Goal: Task Accomplishment & Management: Manage account settings

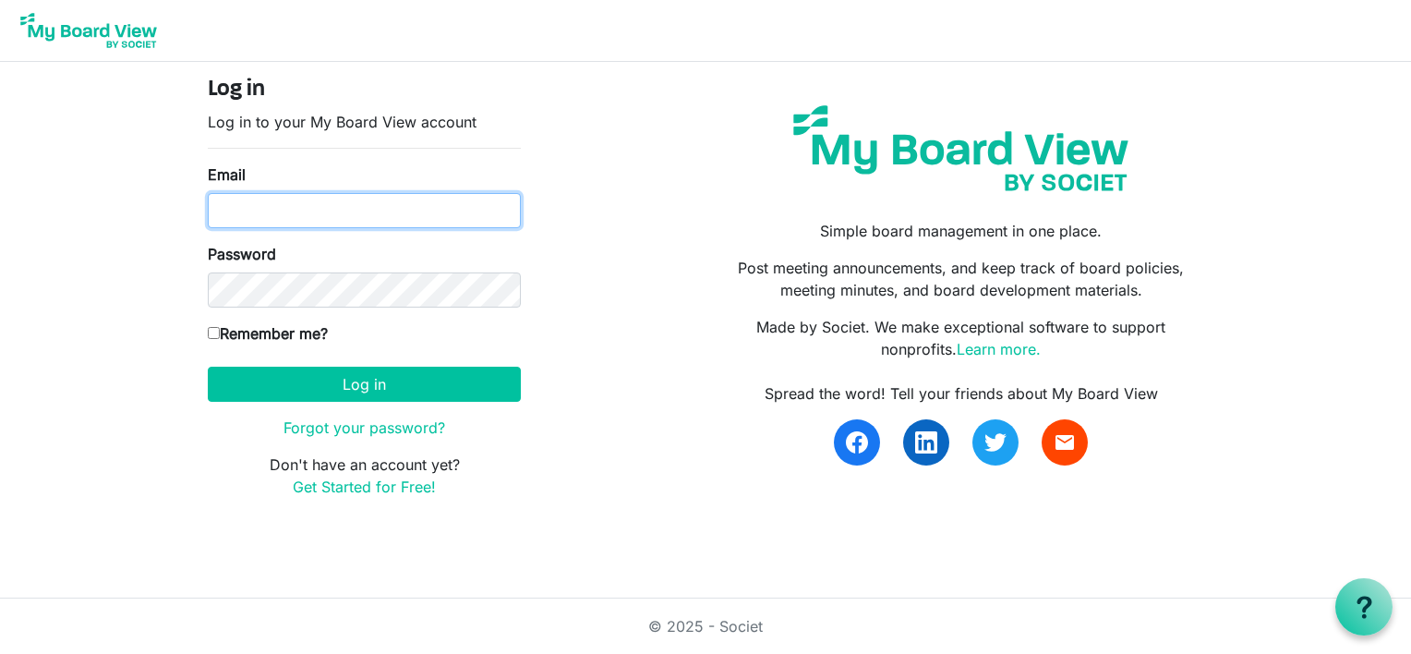
click at [268, 213] on input "Email" at bounding box center [364, 210] width 313 height 35
type input "[EMAIL_ADDRESS][DOMAIN_NAME]"
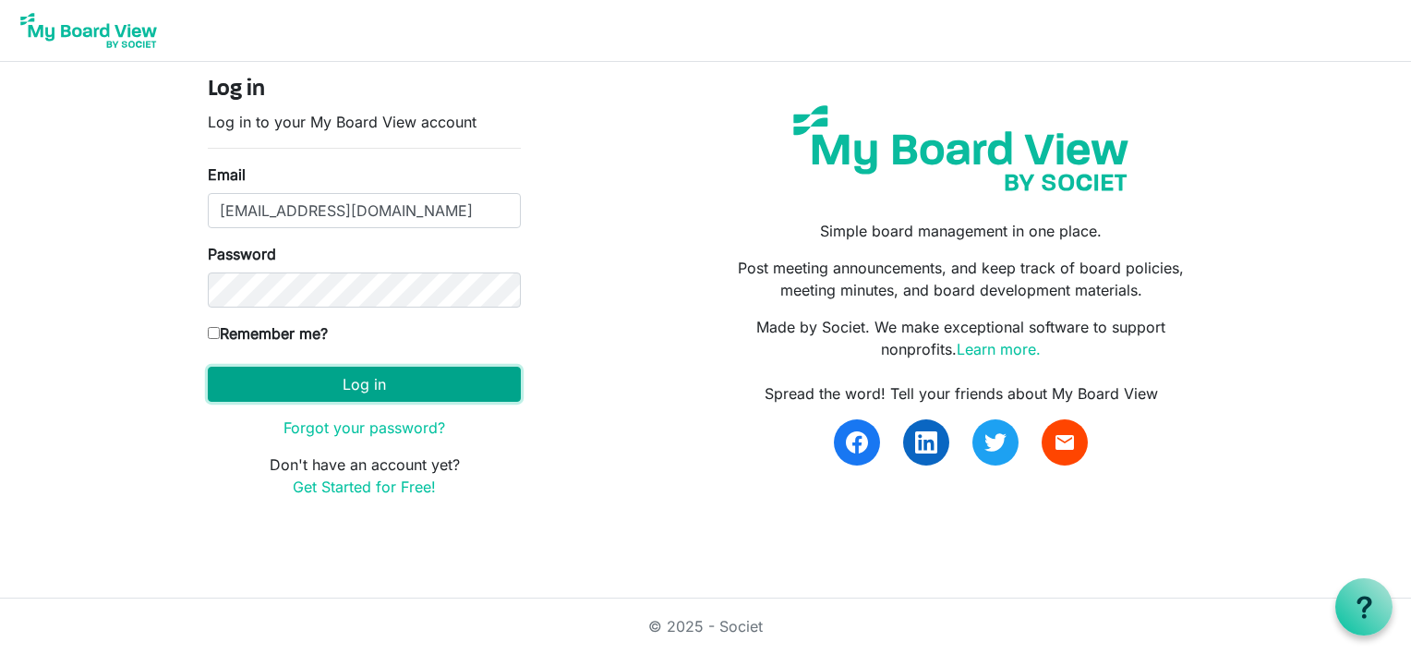
click at [369, 379] on button "Log in" at bounding box center [364, 384] width 313 height 35
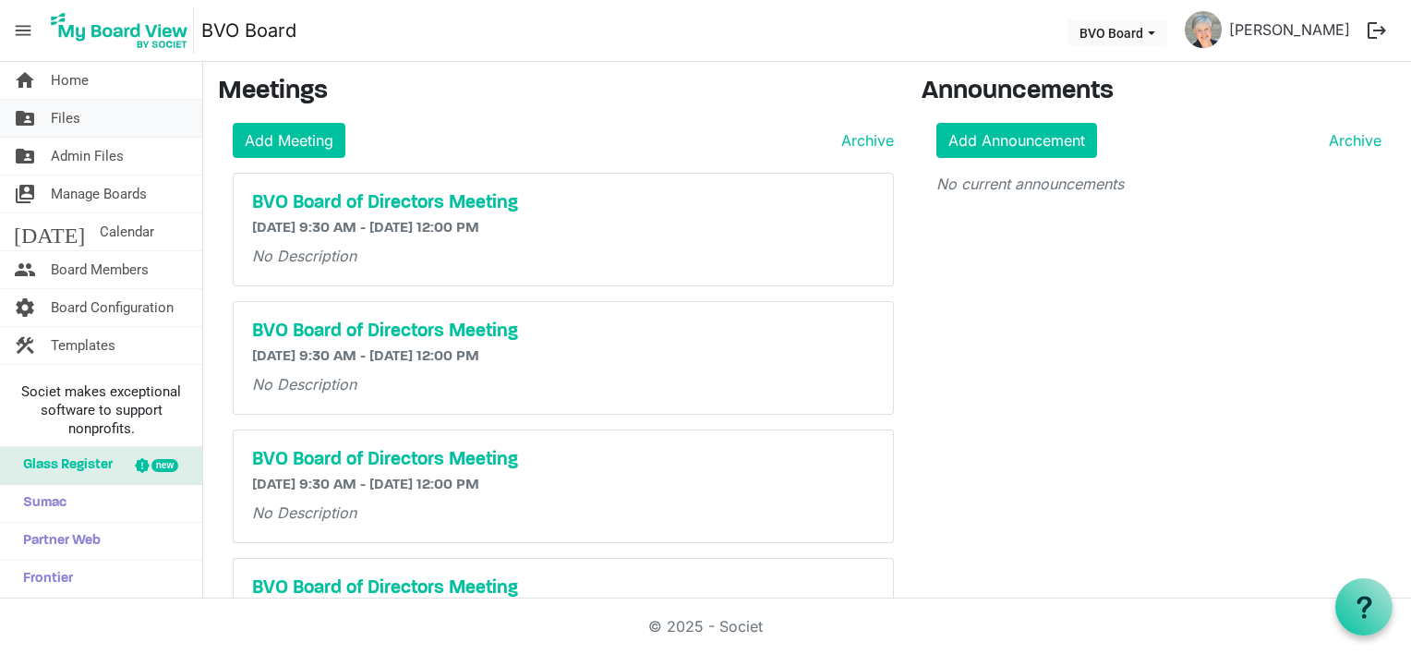
click at [66, 113] on span "Files" at bounding box center [66, 118] width 30 height 37
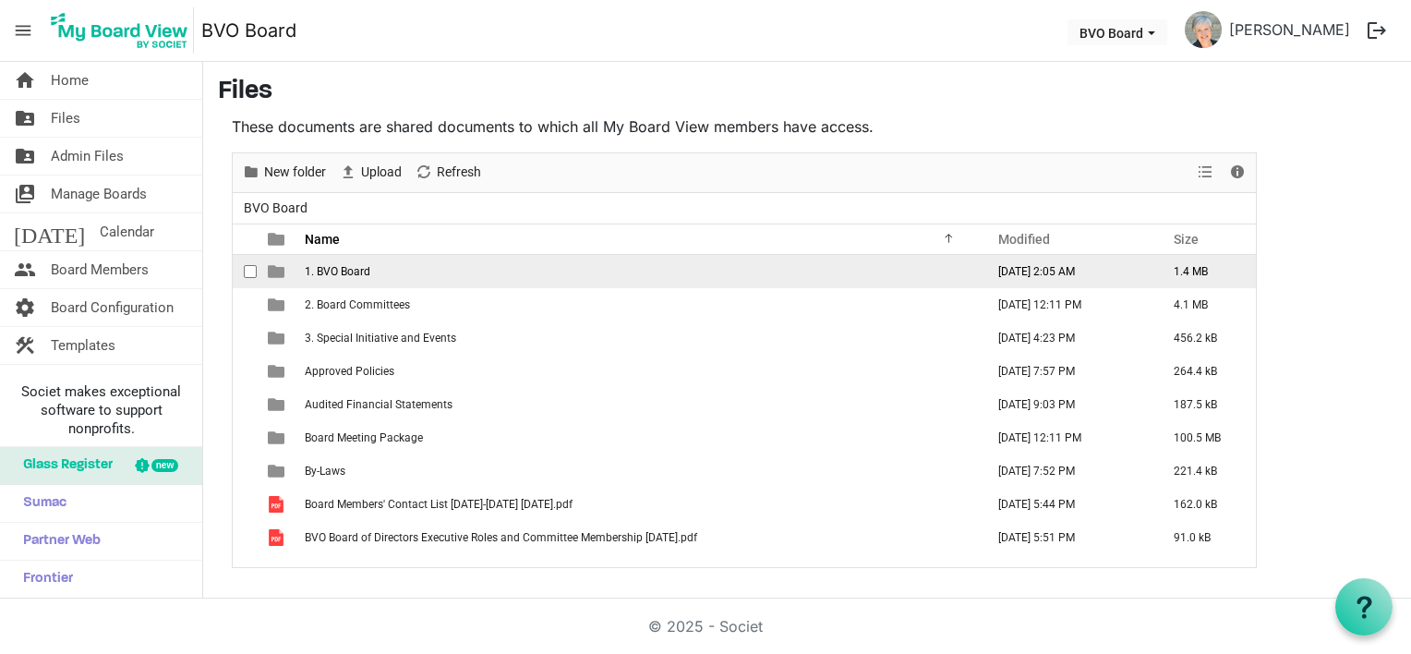
click at [360, 277] on td "1. BVO Board" at bounding box center [639, 271] width 680 height 33
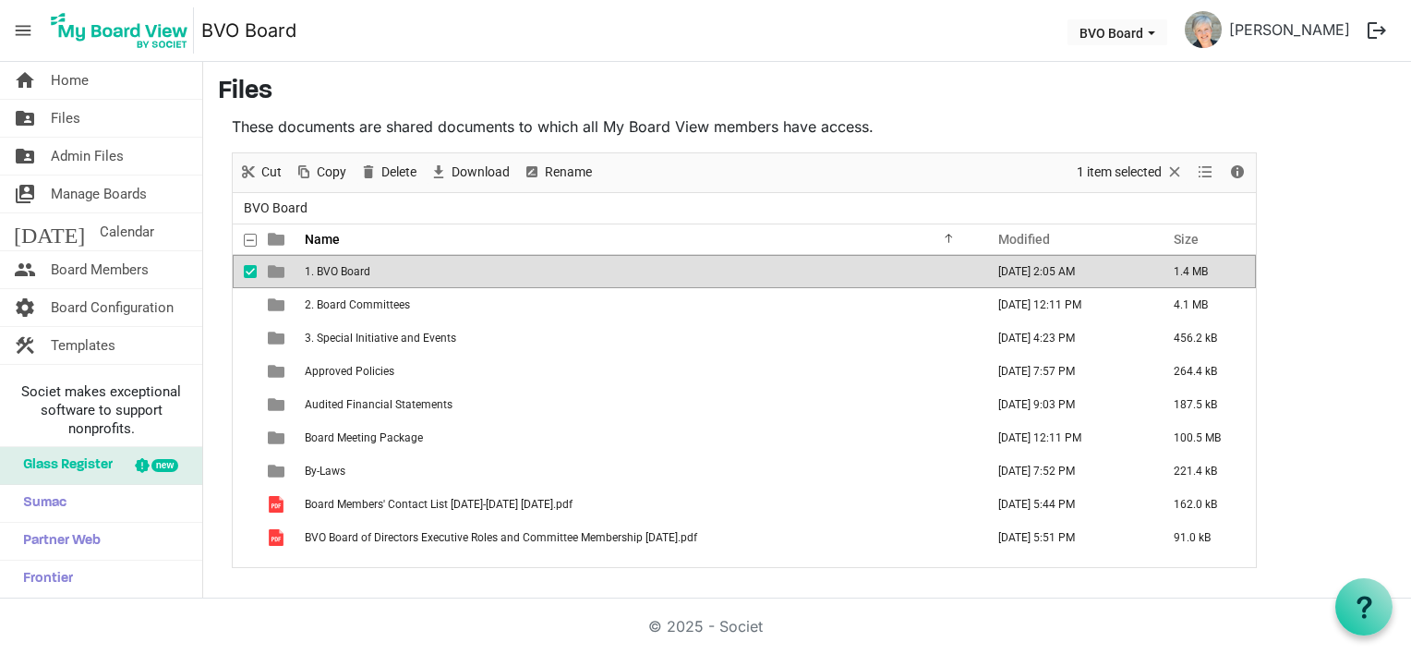
click at [360, 277] on td "1. BVO Board" at bounding box center [639, 271] width 680 height 33
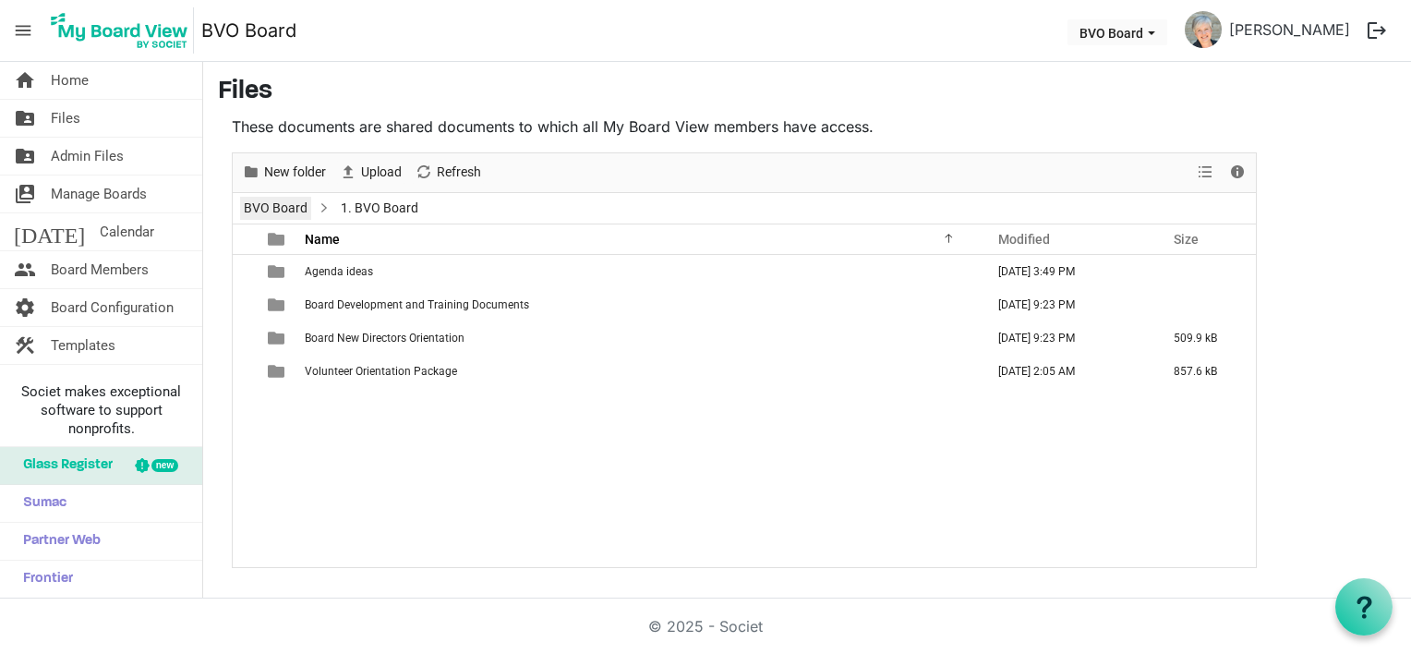
click at [268, 203] on link "BVO Board" at bounding box center [275, 208] width 71 height 23
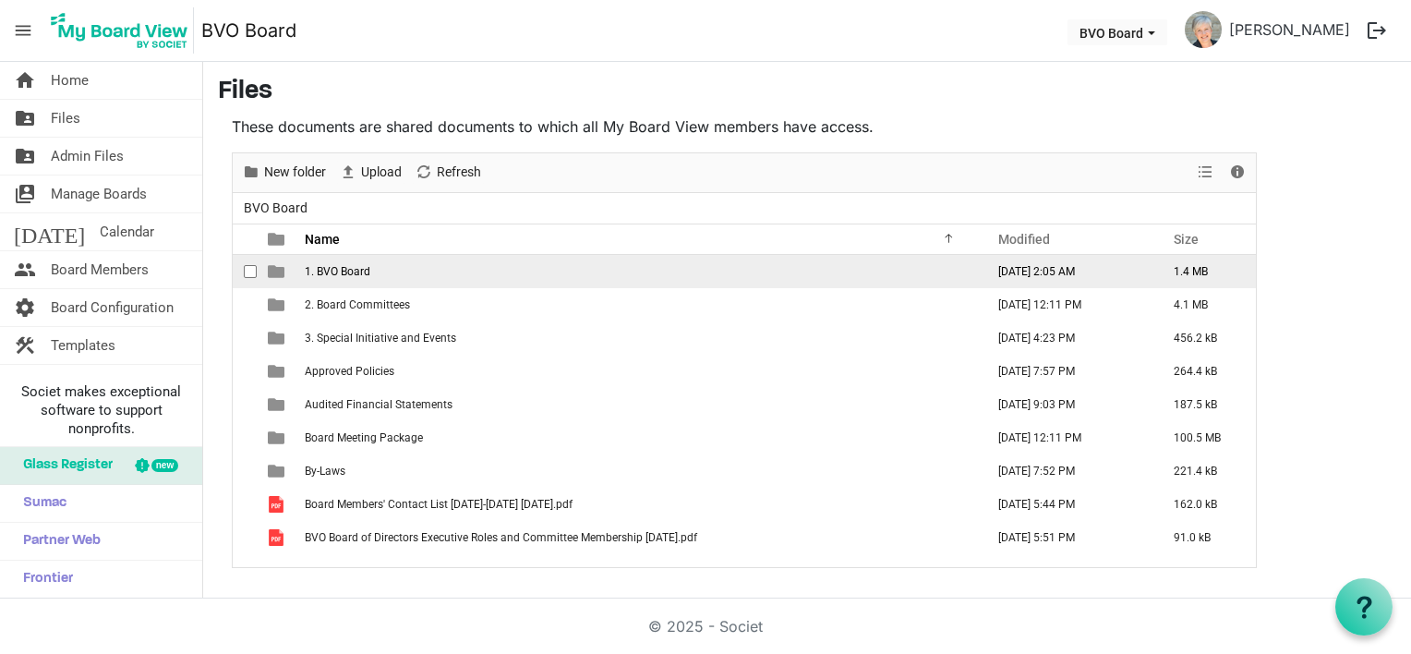
click at [362, 270] on span "1. BVO Board" at bounding box center [338, 271] width 66 height 13
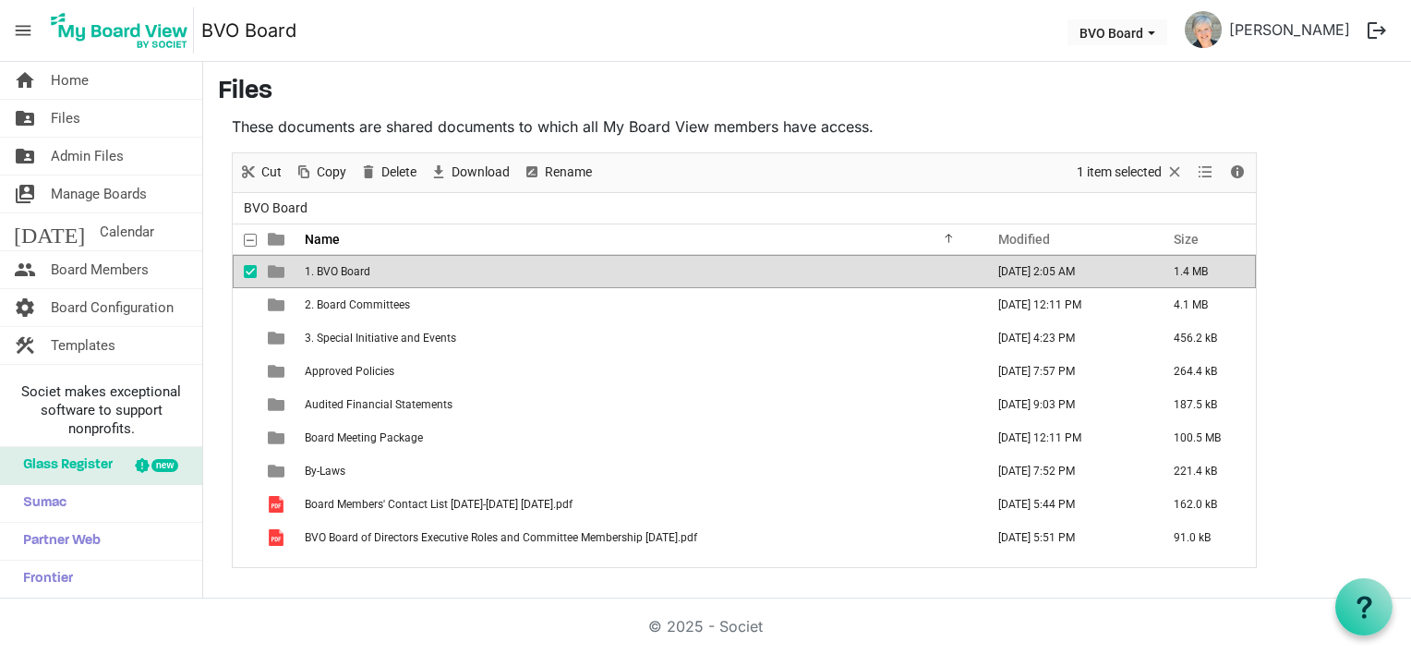
click at [362, 270] on span "1. BVO Board" at bounding box center [338, 271] width 66 height 13
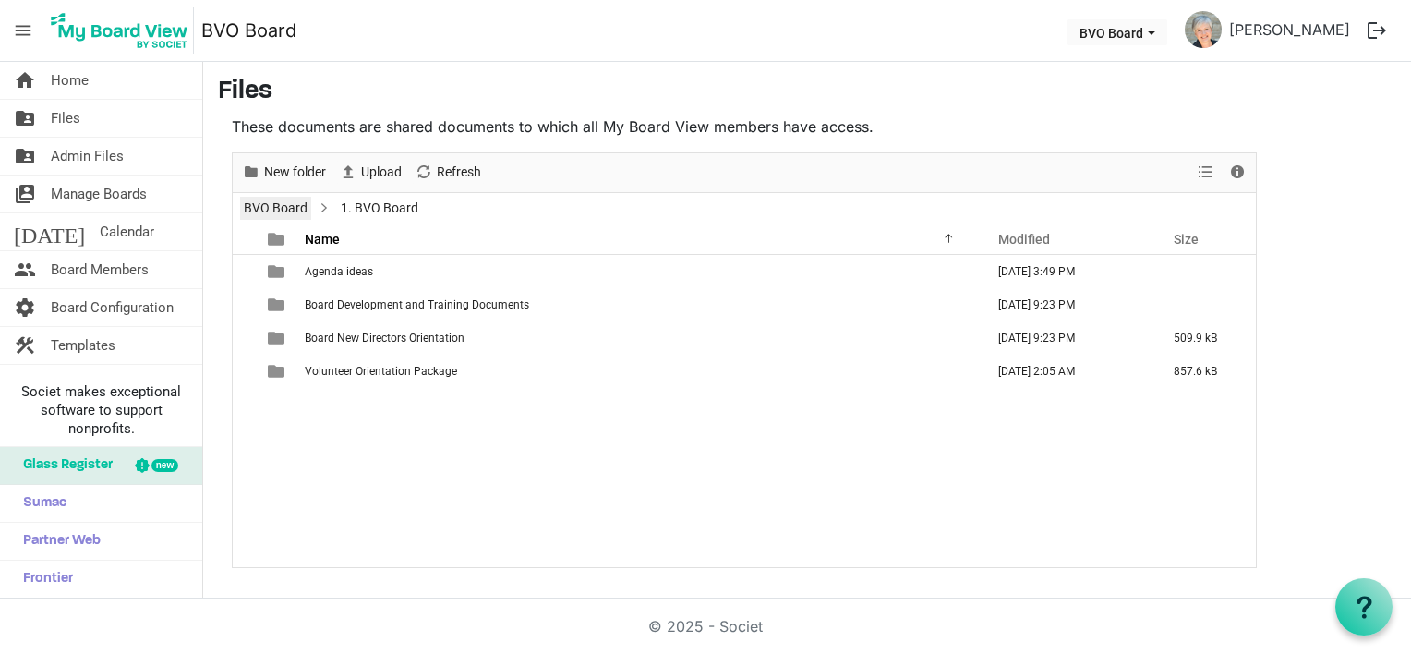
click at [267, 211] on link "BVO Board" at bounding box center [275, 208] width 71 height 23
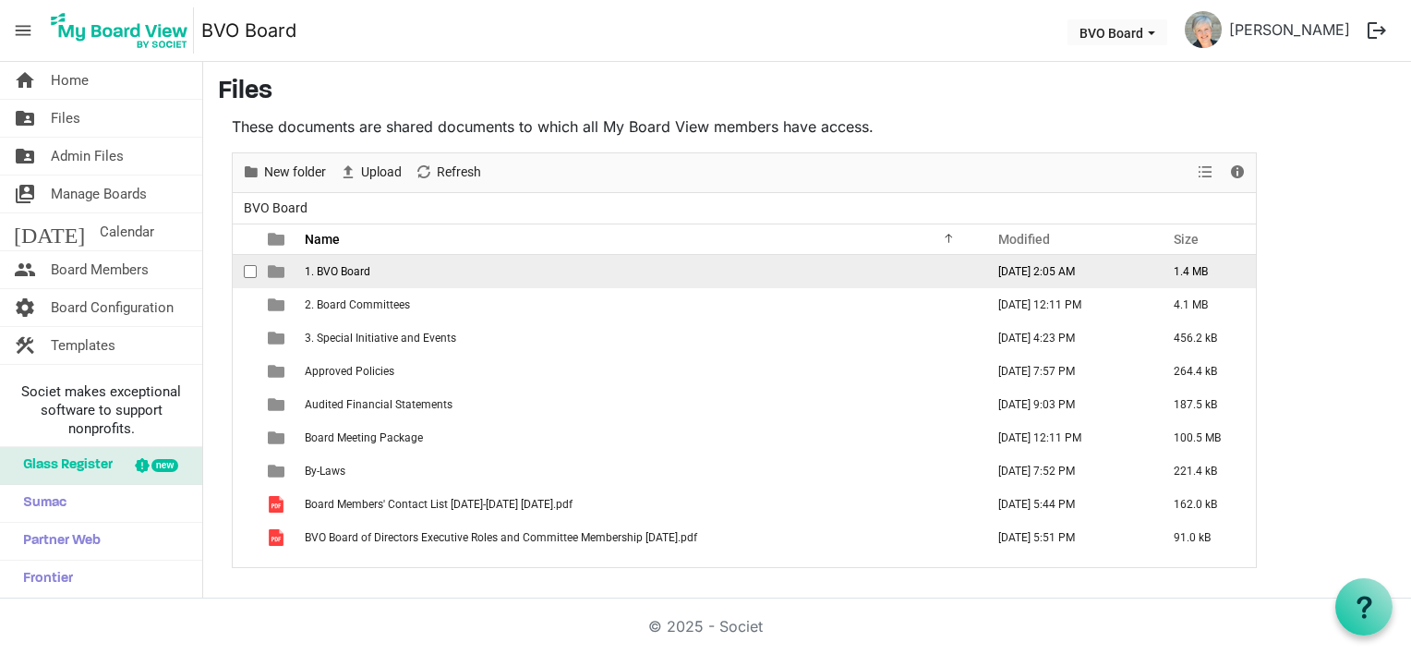
click at [351, 269] on span "1. BVO Board" at bounding box center [338, 271] width 66 height 13
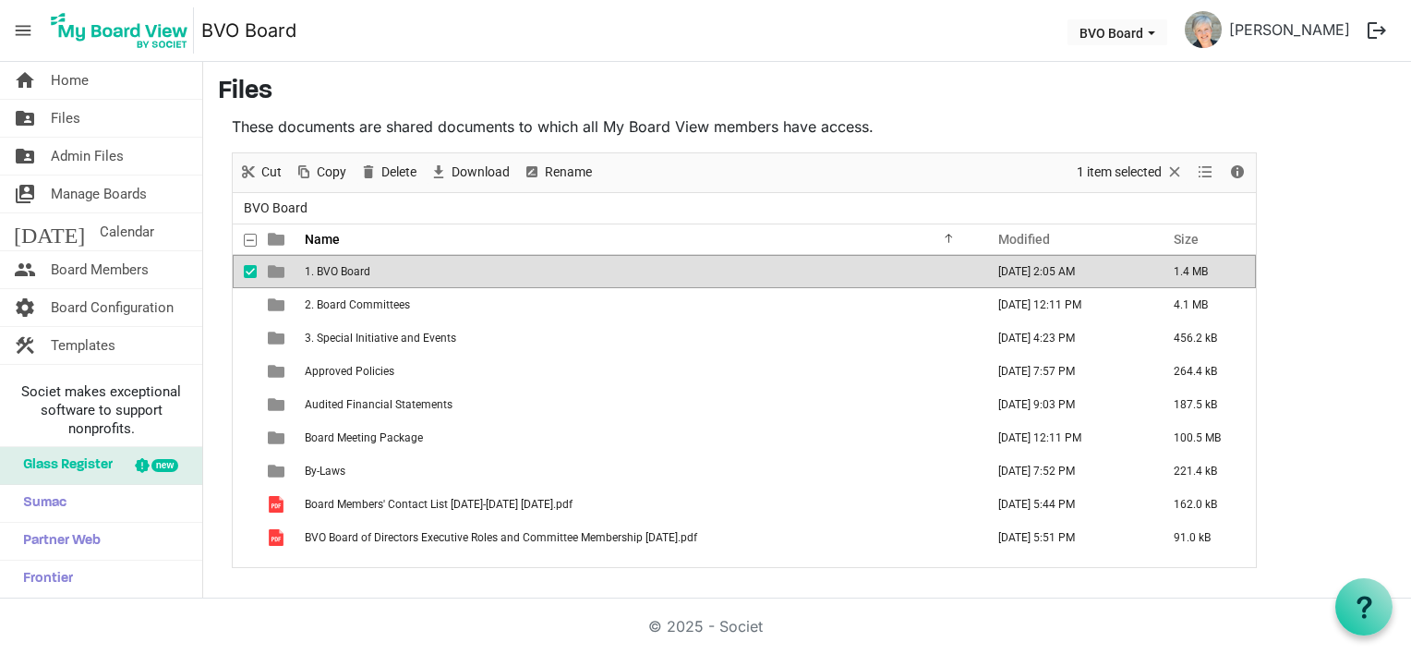
click at [351, 269] on span "1. BVO Board" at bounding box center [338, 271] width 66 height 13
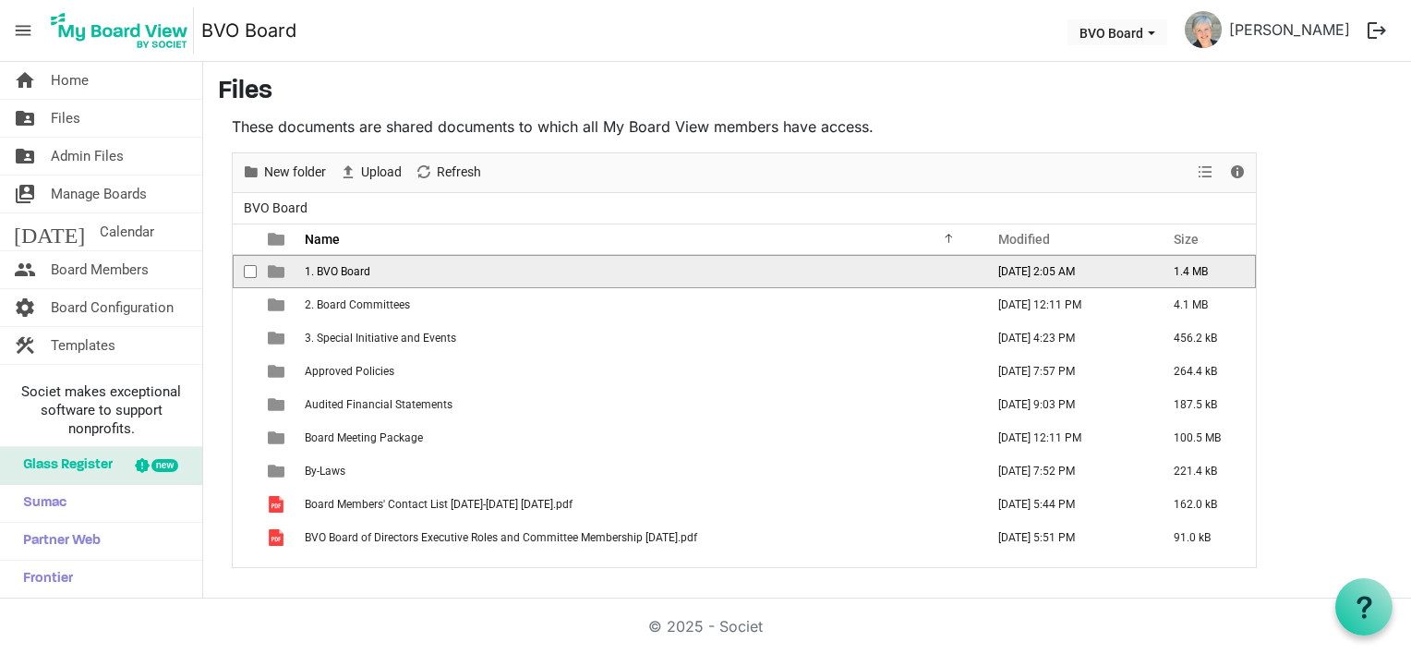
click at [351, 269] on span "1. BVO Board" at bounding box center [338, 271] width 66 height 13
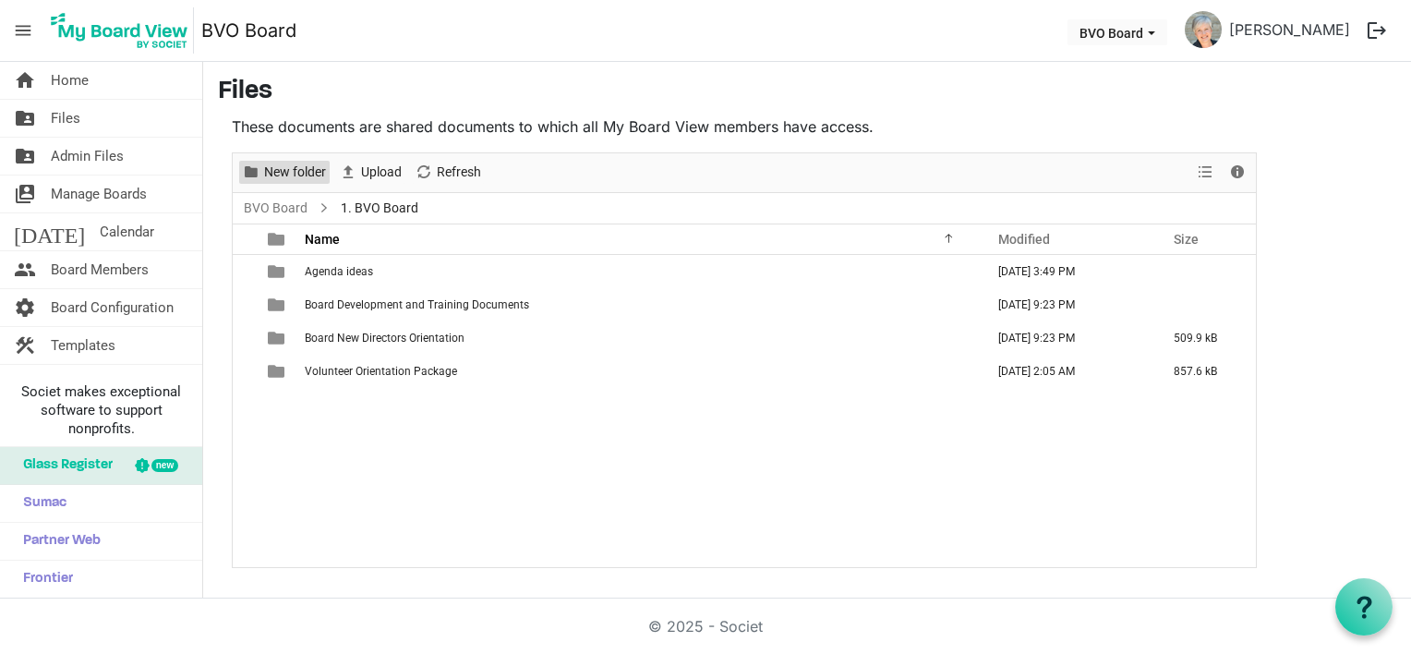
click at [310, 173] on span "New folder" at bounding box center [295, 172] width 66 height 23
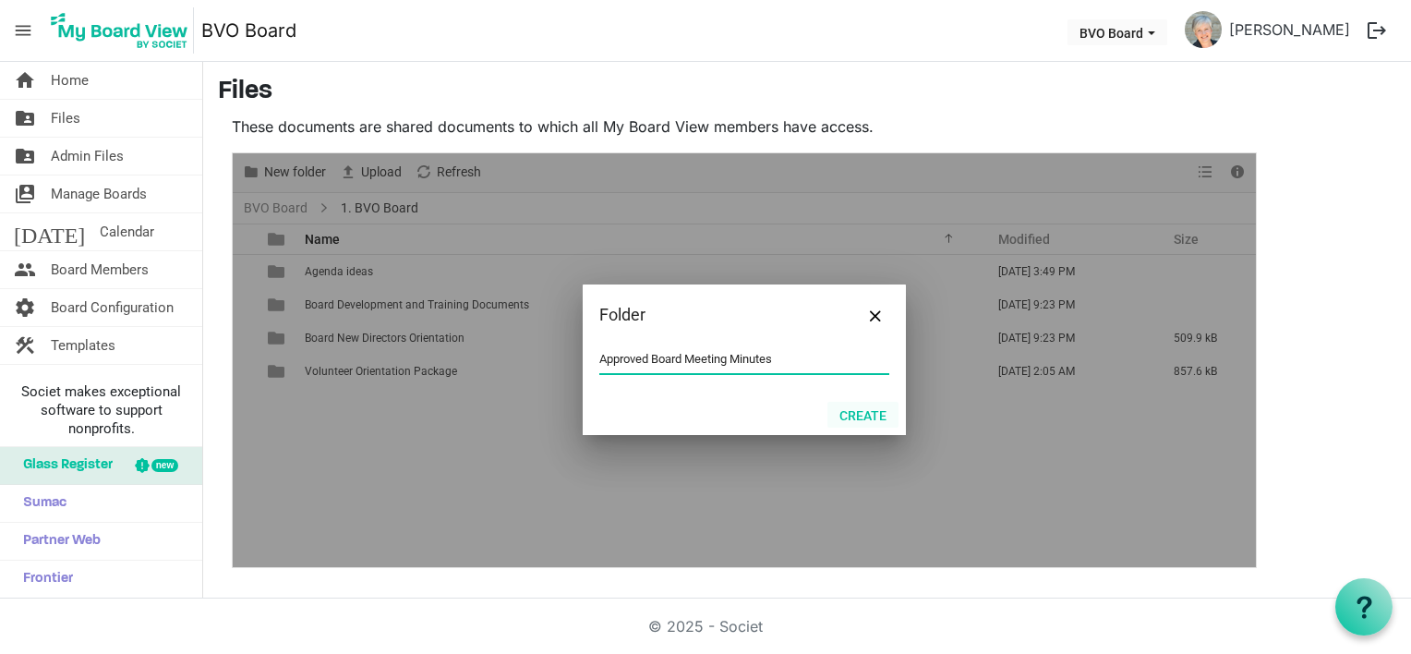
type input "Approved Board Meeting Minutes"
click at [849, 410] on button "Create" at bounding box center [862, 415] width 71 height 26
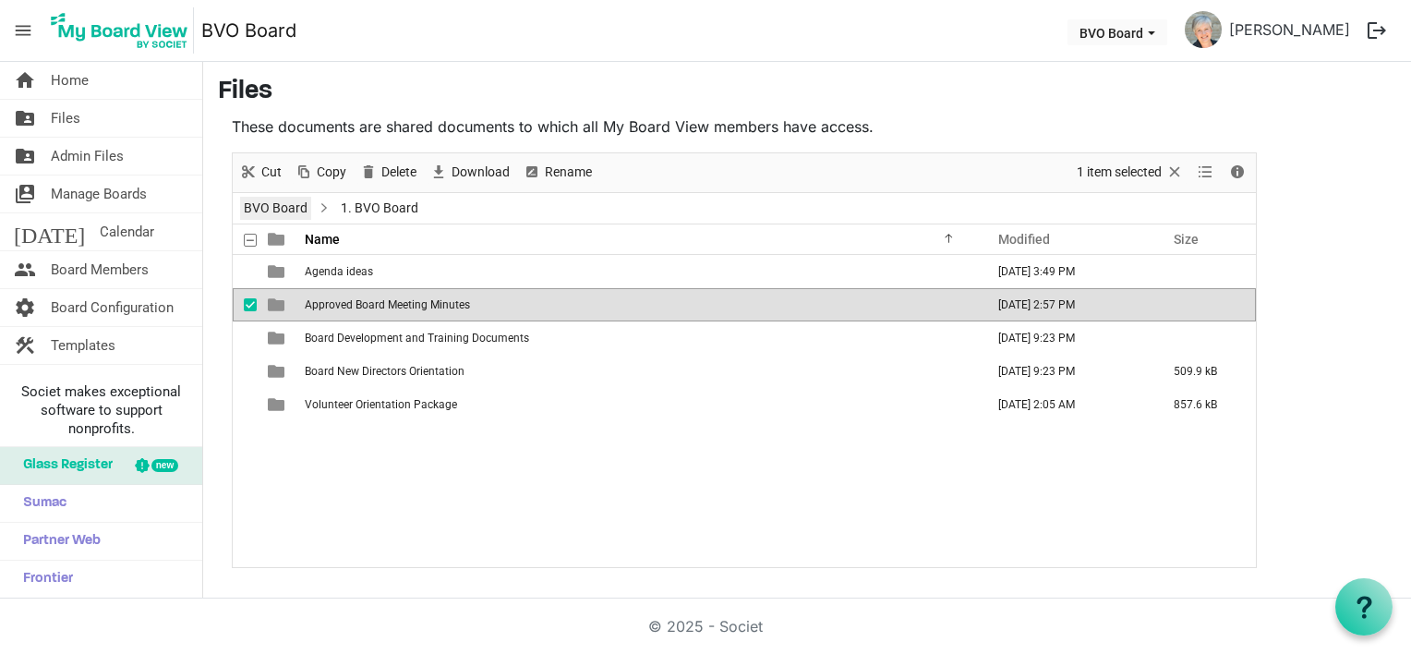
click at [270, 207] on link "BVO Board" at bounding box center [275, 208] width 71 height 23
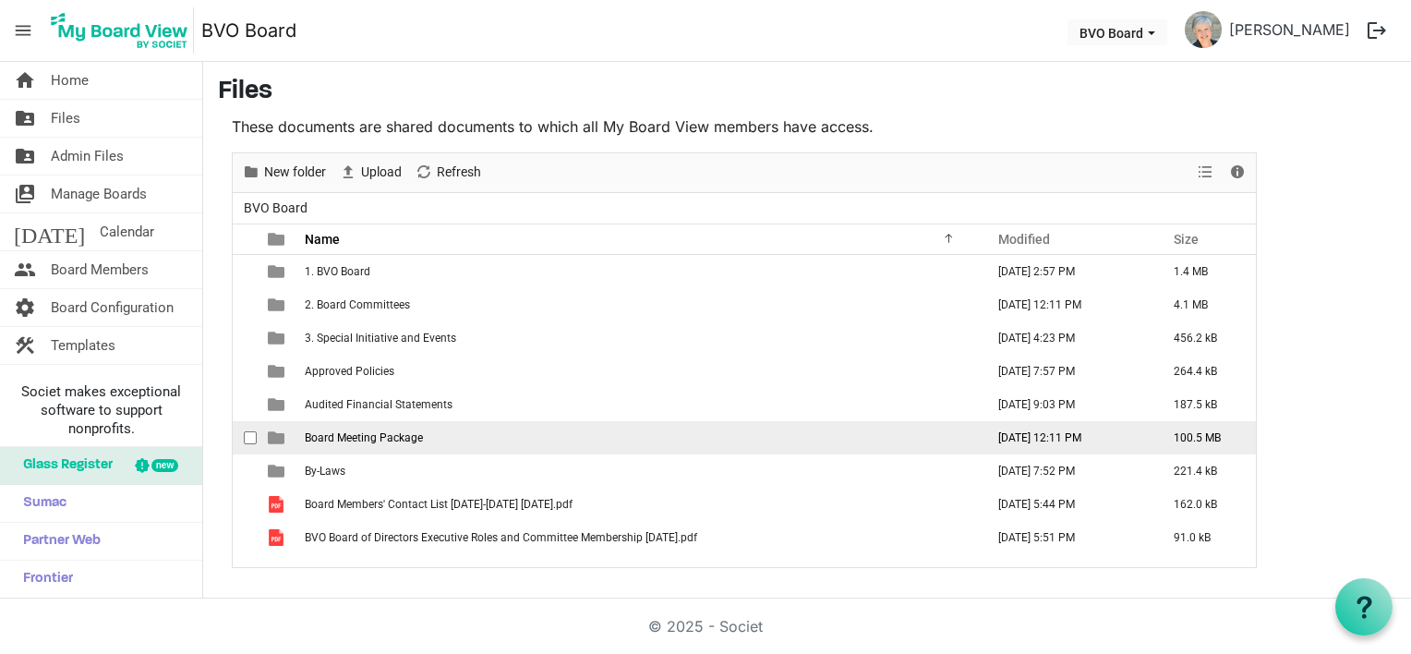
click at [399, 436] on span "Board Meeting Package" at bounding box center [364, 437] width 118 height 13
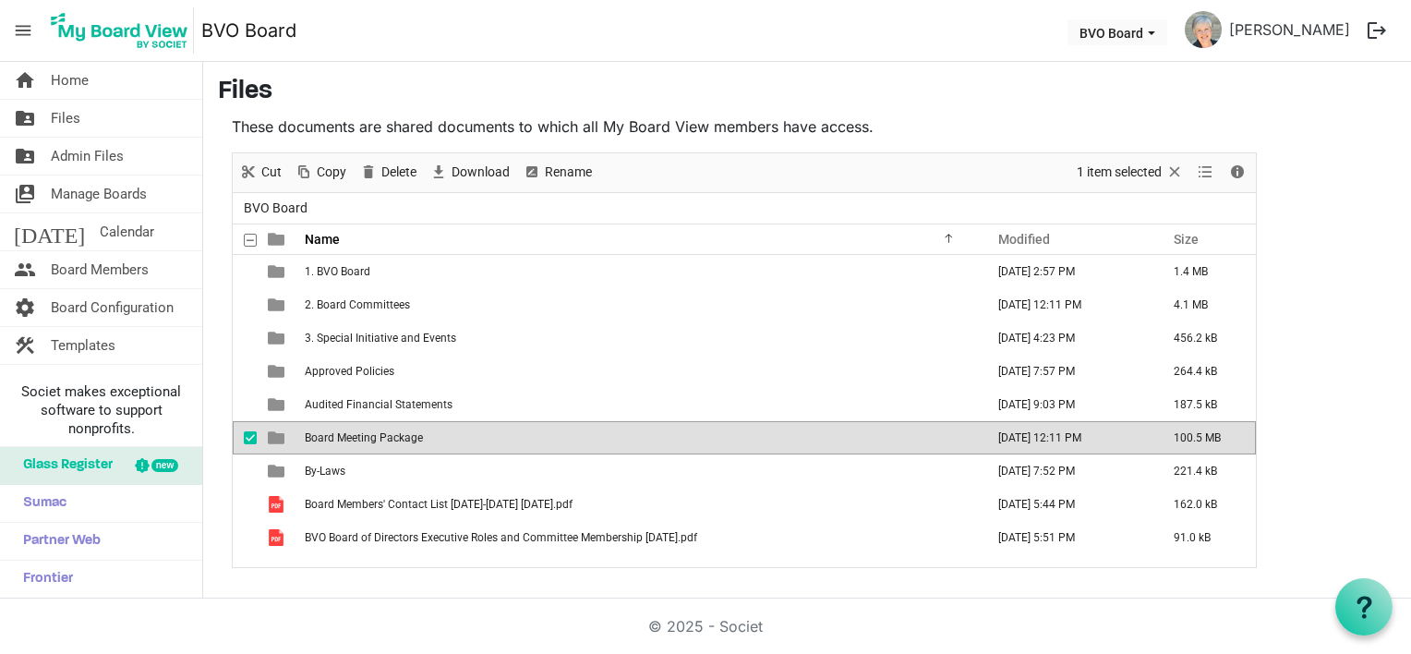
click at [399, 436] on span "Board Meeting Package" at bounding box center [364, 437] width 118 height 13
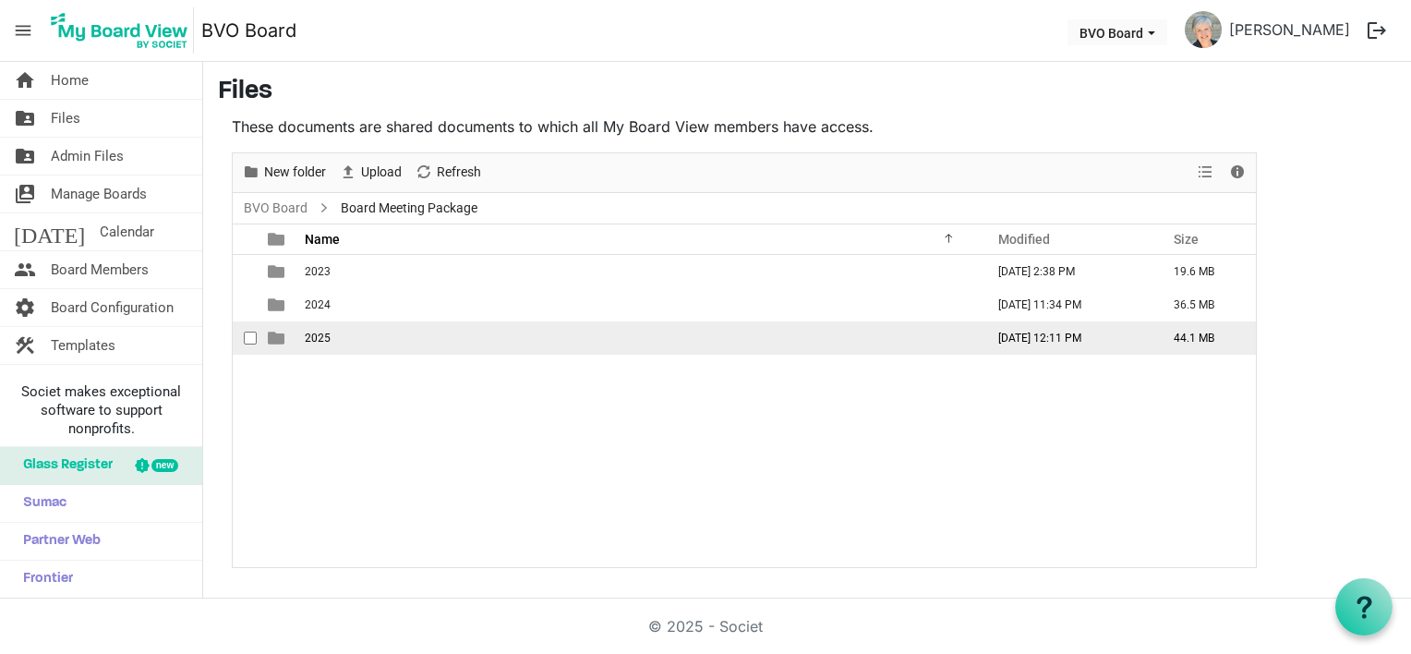
click at [360, 338] on td "2025" at bounding box center [639, 337] width 680 height 33
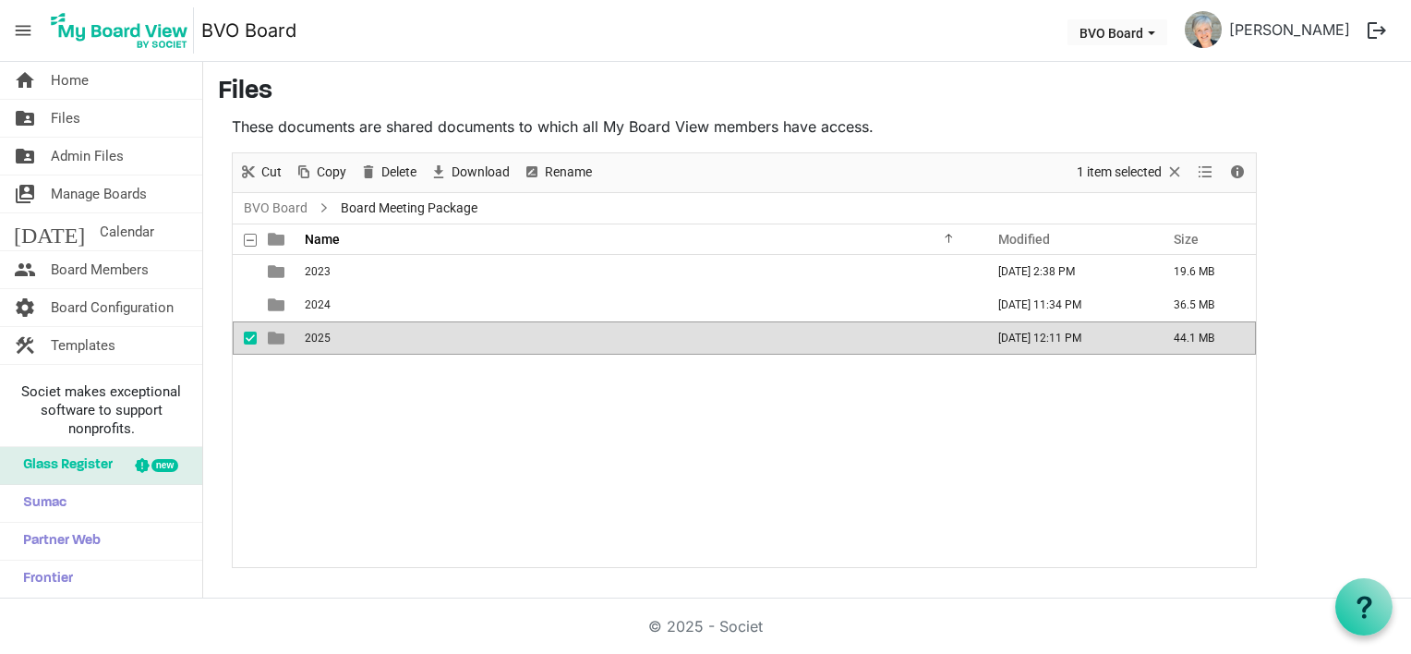
click at [360, 338] on td "2025" at bounding box center [639, 337] width 680 height 33
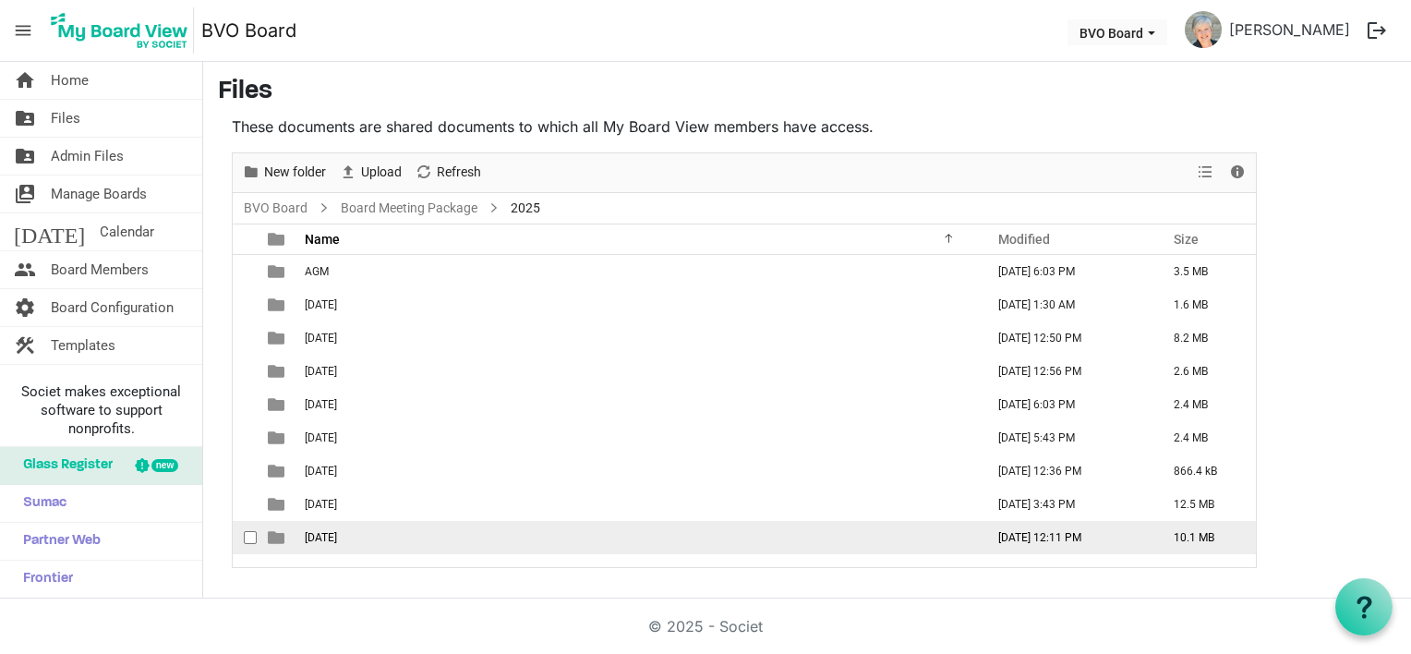
click at [337, 536] on span "[DATE]" at bounding box center [321, 537] width 32 height 13
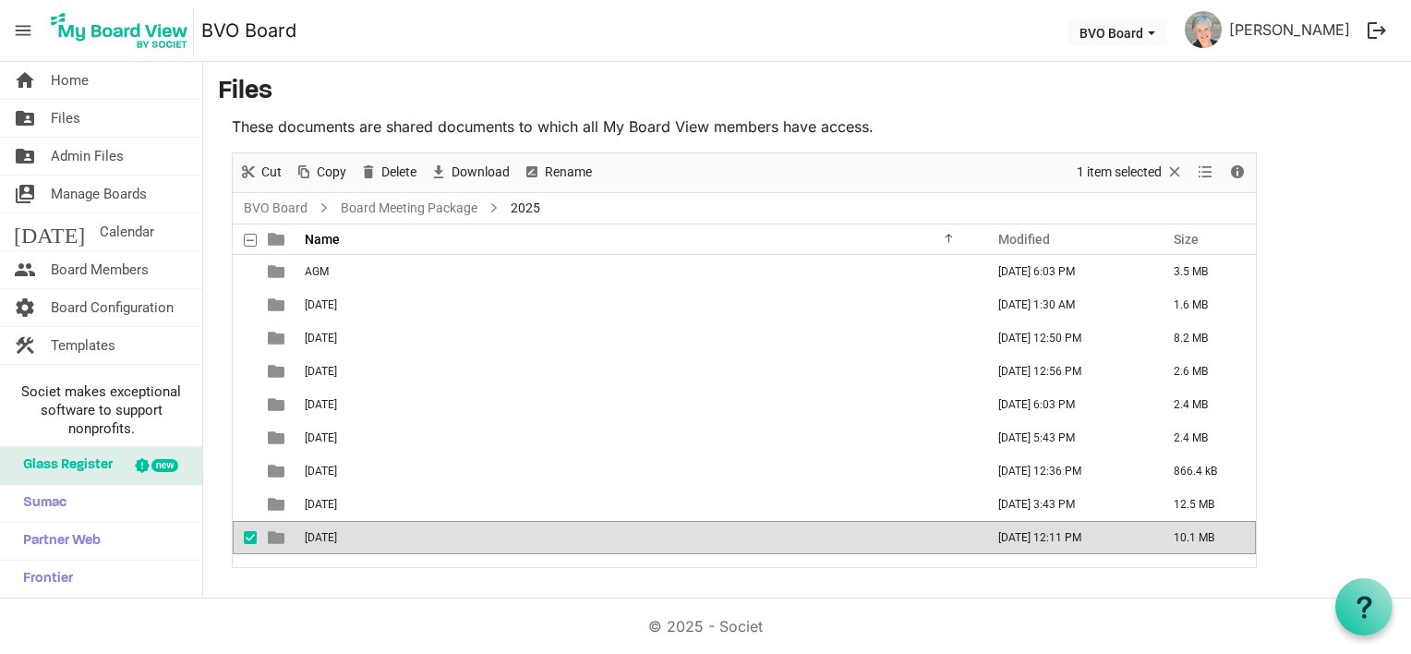
click at [337, 536] on span "[DATE]" at bounding box center [321, 537] width 32 height 13
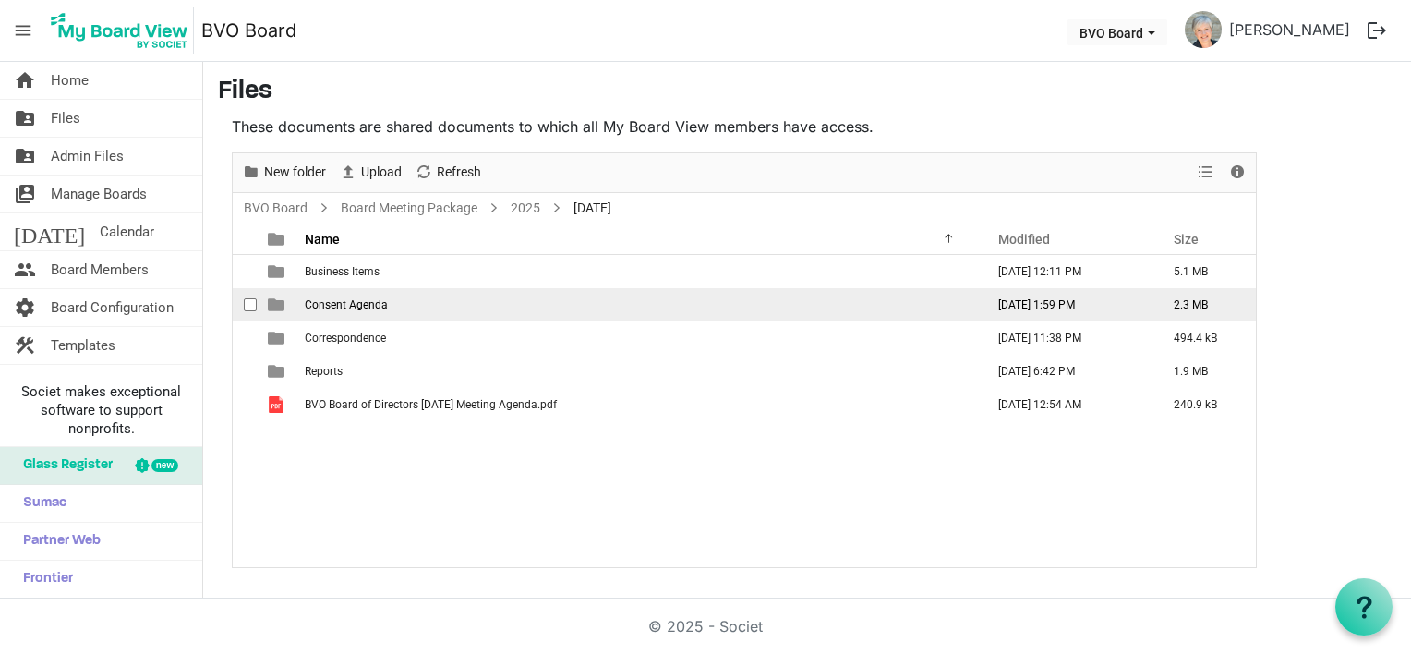
click at [367, 304] on span "Consent Agenda" at bounding box center [346, 304] width 83 height 13
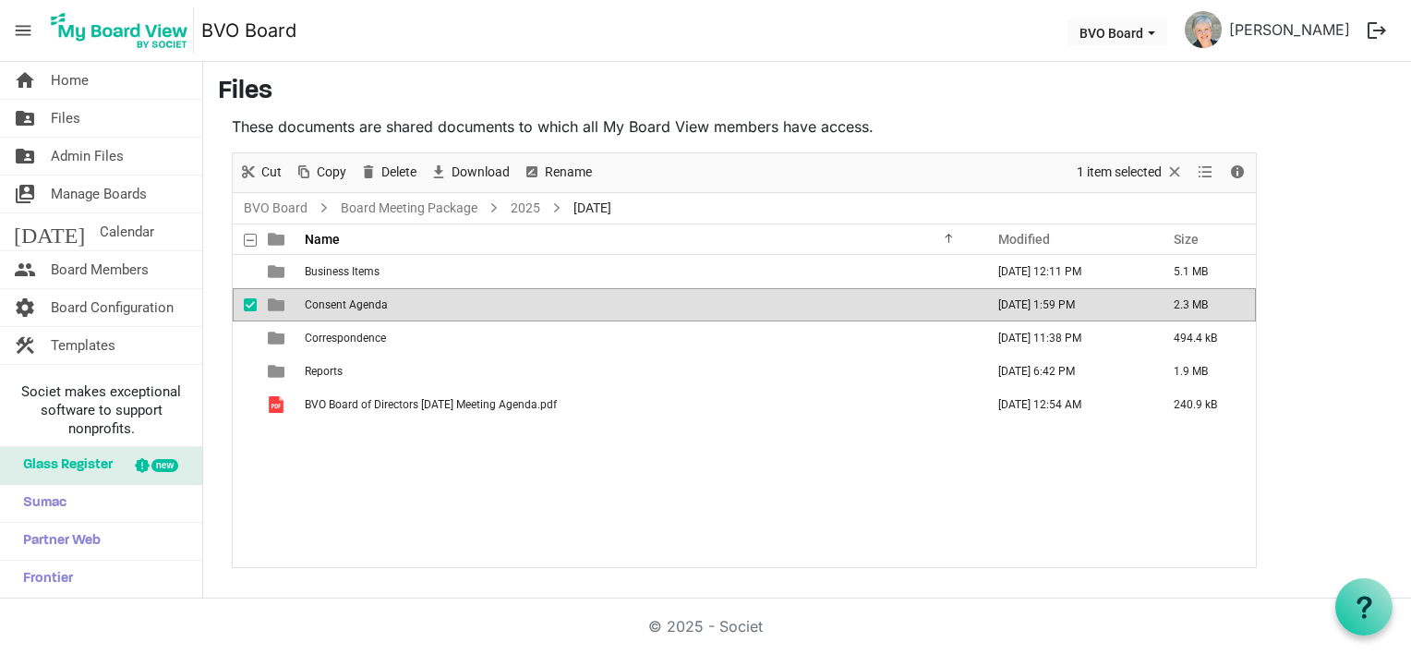
click at [367, 304] on span "Consent Agenda" at bounding box center [346, 304] width 83 height 13
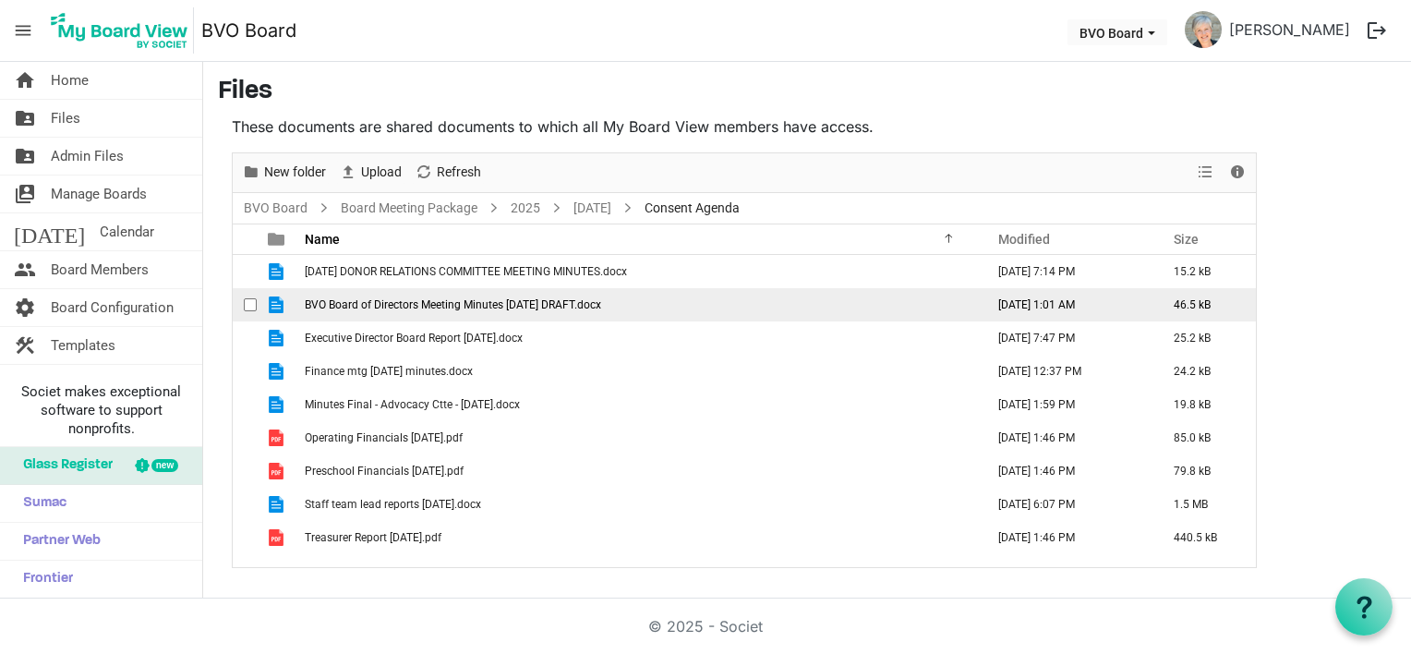
click at [432, 302] on span "BVO Board of Directors Meeting Minutes [DATE] DRAFT.docx" at bounding box center [453, 304] width 296 height 13
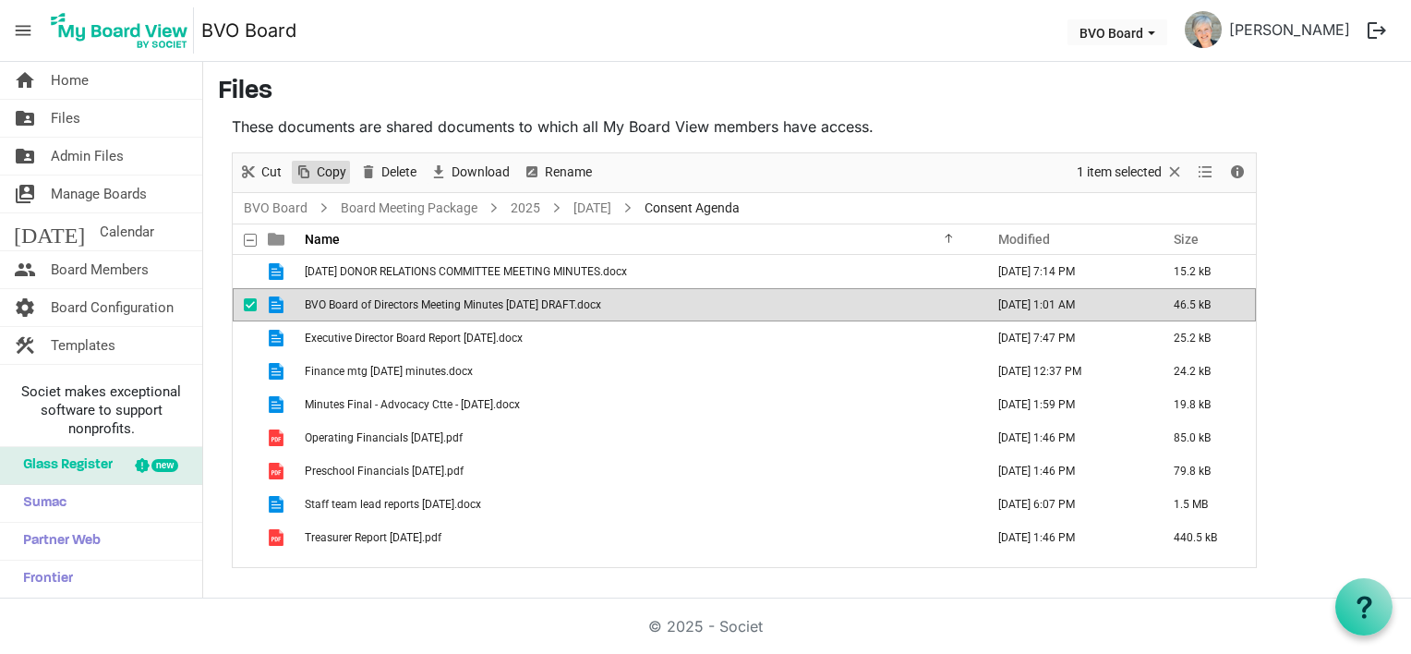
click at [319, 173] on span "Copy" at bounding box center [331, 172] width 33 height 23
click at [282, 203] on link "BVO Board" at bounding box center [275, 208] width 71 height 23
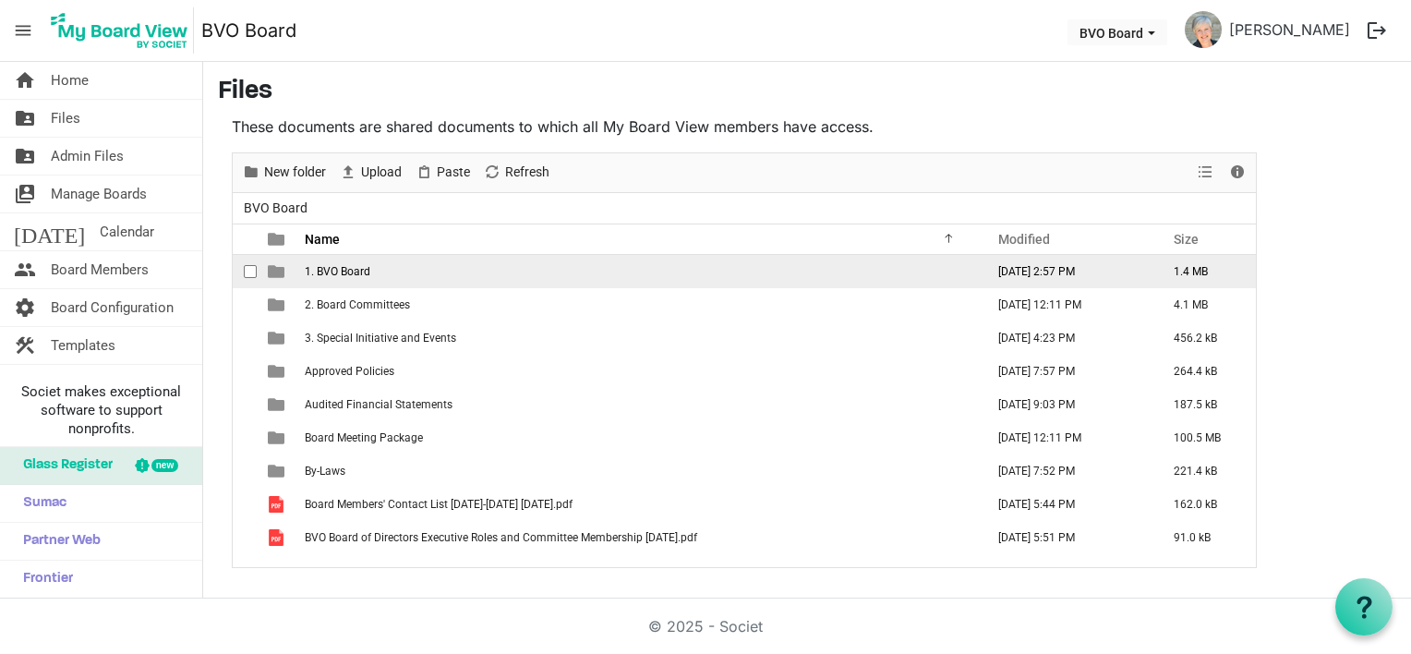
click at [360, 267] on span "1. BVO Board" at bounding box center [338, 271] width 66 height 13
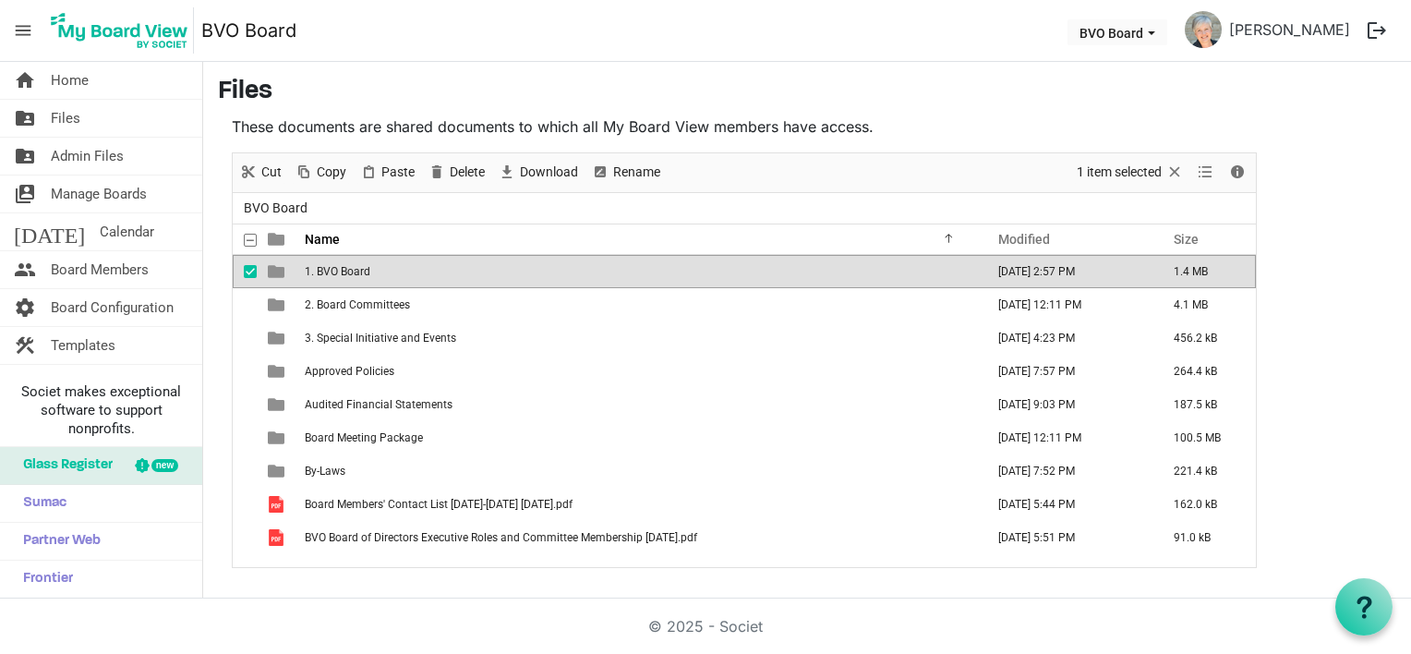
click at [360, 267] on span "1. BVO Board" at bounding box center [338, 271] width 66 height 13
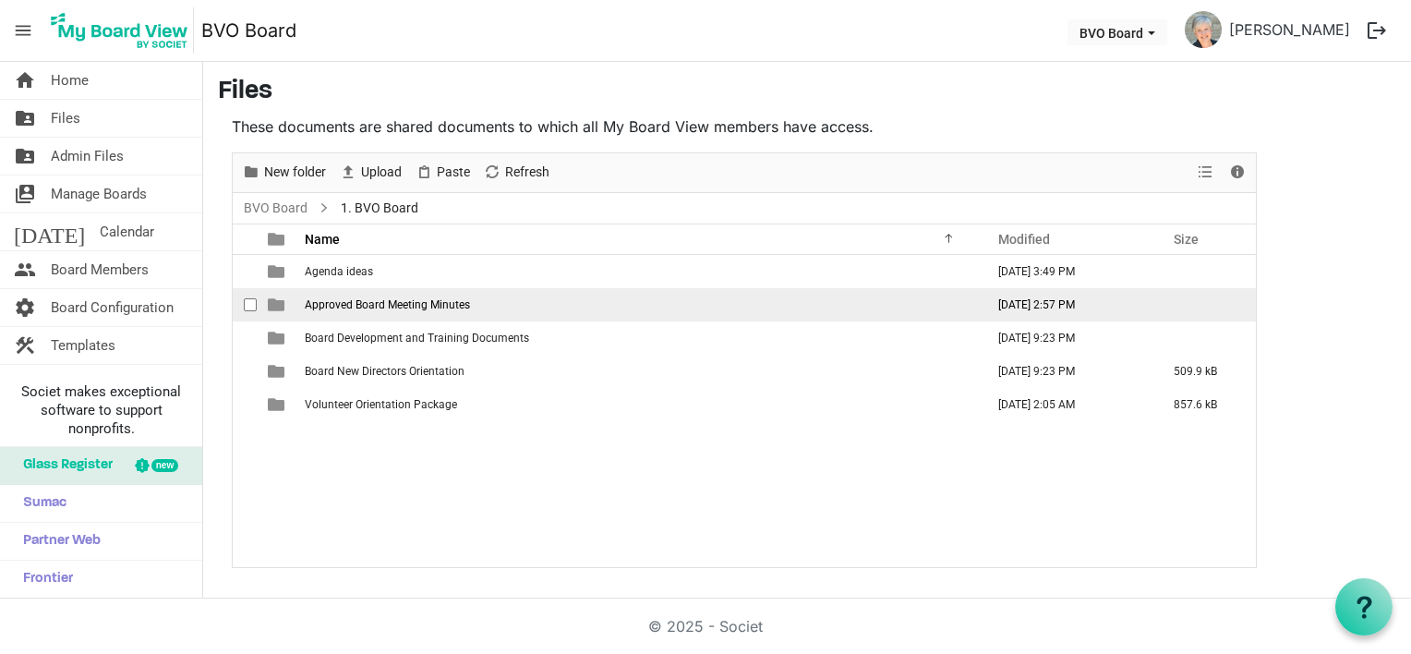
click at [363, 300] on span "Approved Board Meeting Minutes" at bounding box center [387, 304] width 165 height 13
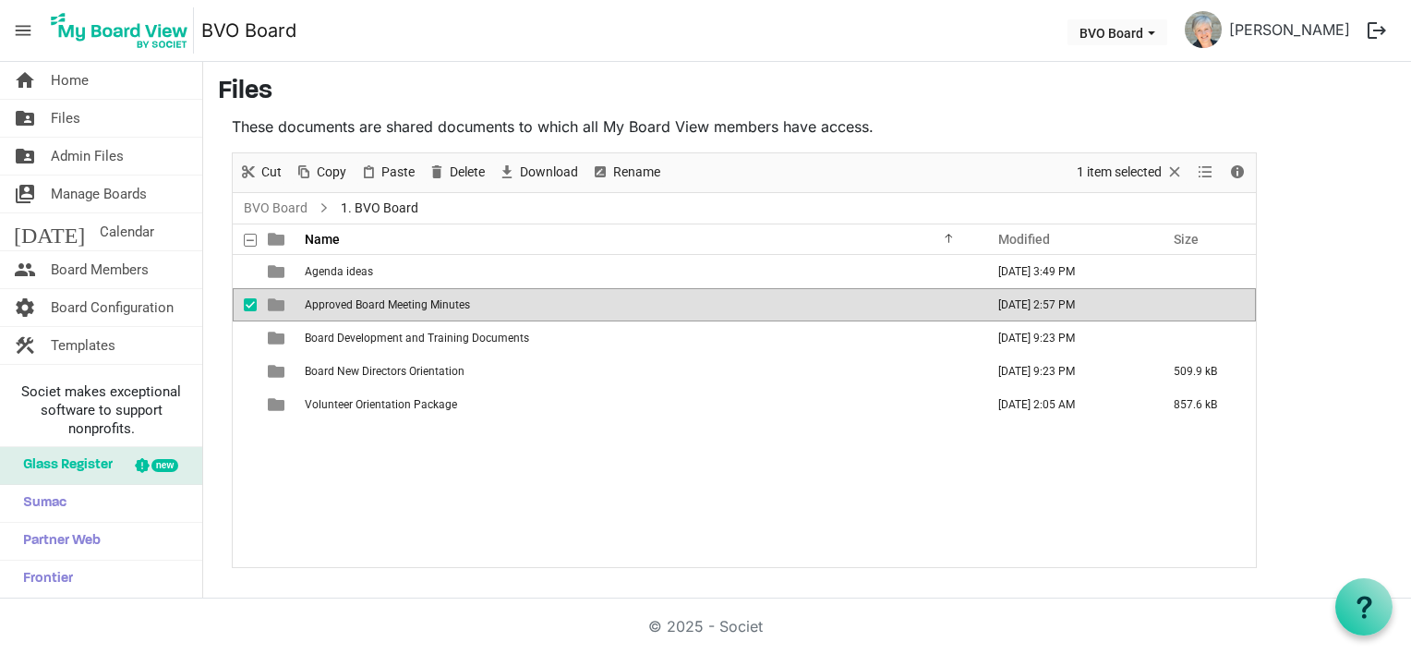
click at [363, 300] on span "Approved Board Meeting Minutes" at bounding box center [387, 304] width 165 height 13
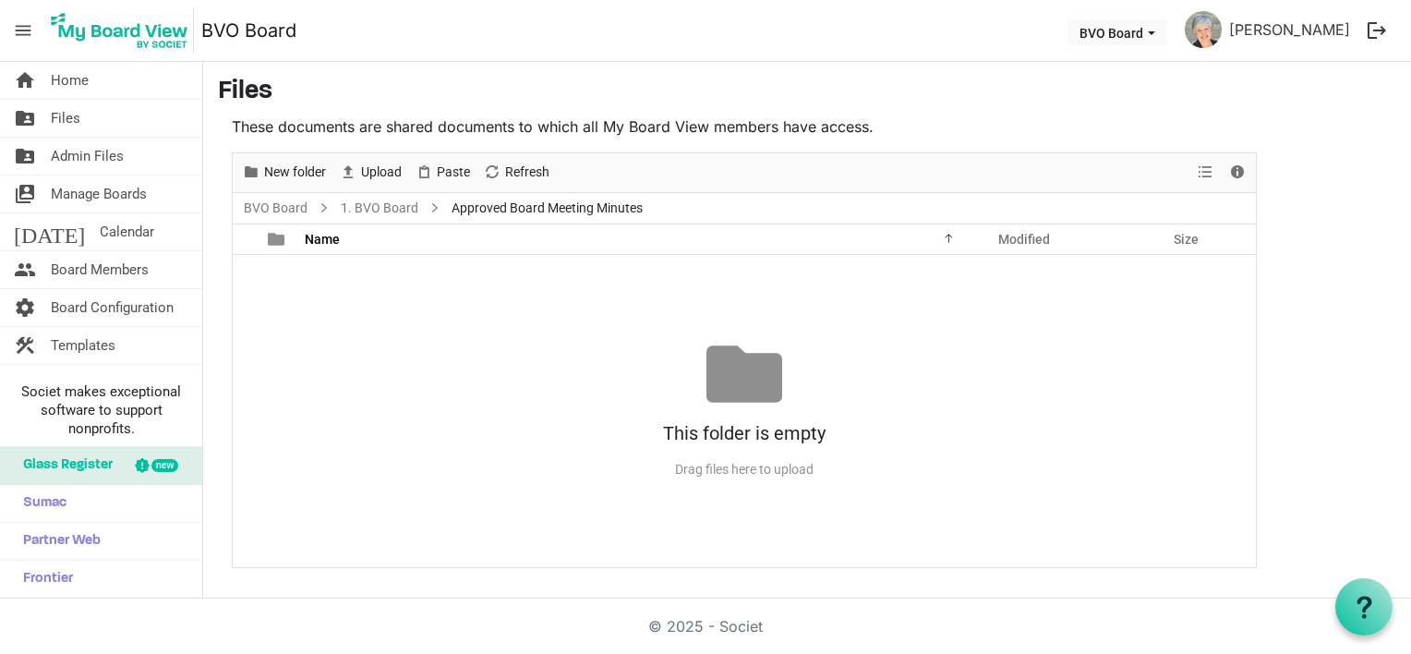
click at [322, 289] on div "No records to display This folder is empty Drag files here to upload" at bounding box center [744, 411] width 1023 height 312
click at [437, 176] on span "Paste" at bounding box center [453, 172] width 37 height 23
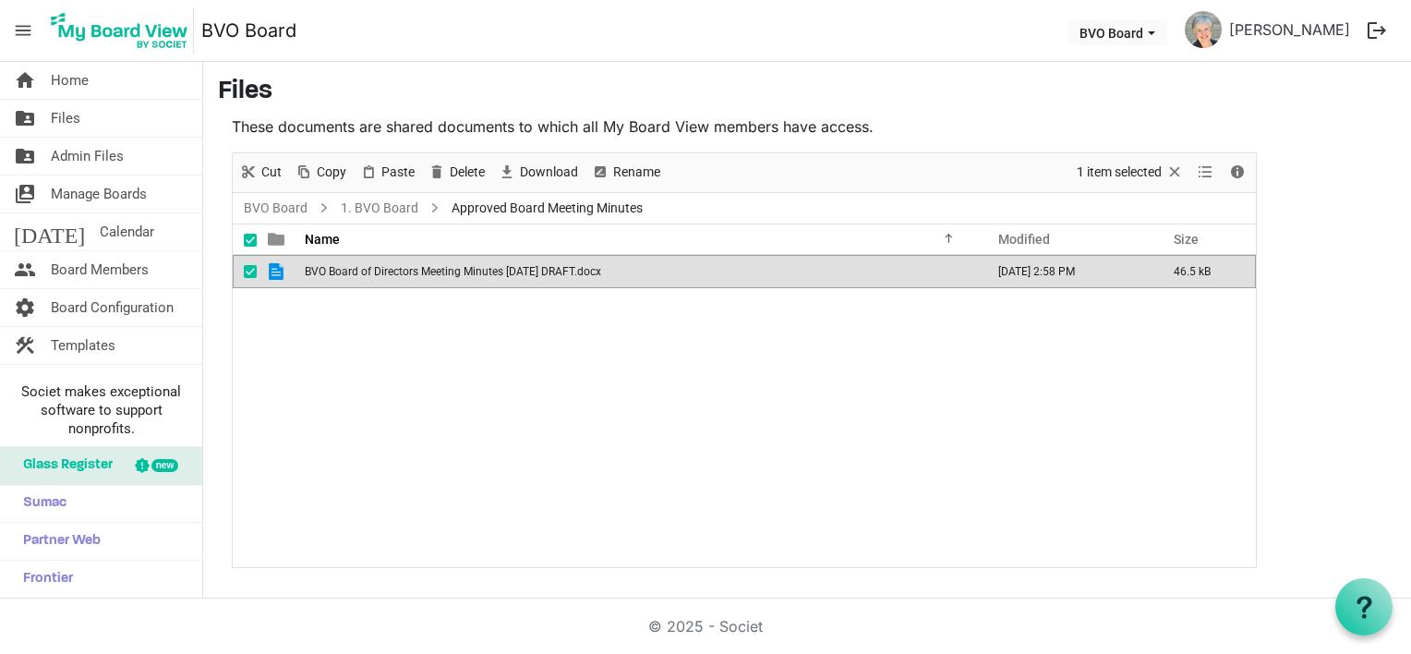
click at [601, 269] on span "BVO Board of Directors Meeting Minutes [DATE] DRAFT.docx" at bounding box center [453, 271] width 296 height 13
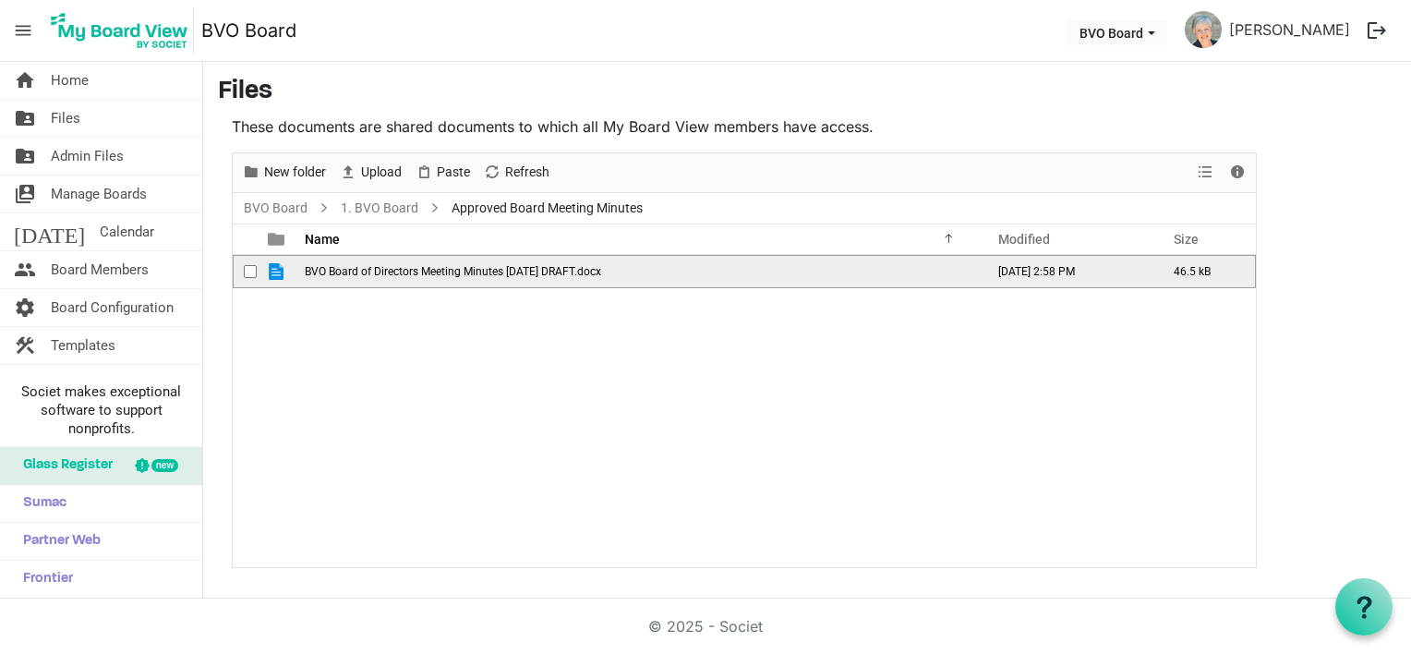
click at [480, 270] on span "BVO Board of Directors Meeting Minutes [DATE] DRAFT.docx" at bounding box center [453, 271] width 296 height 13
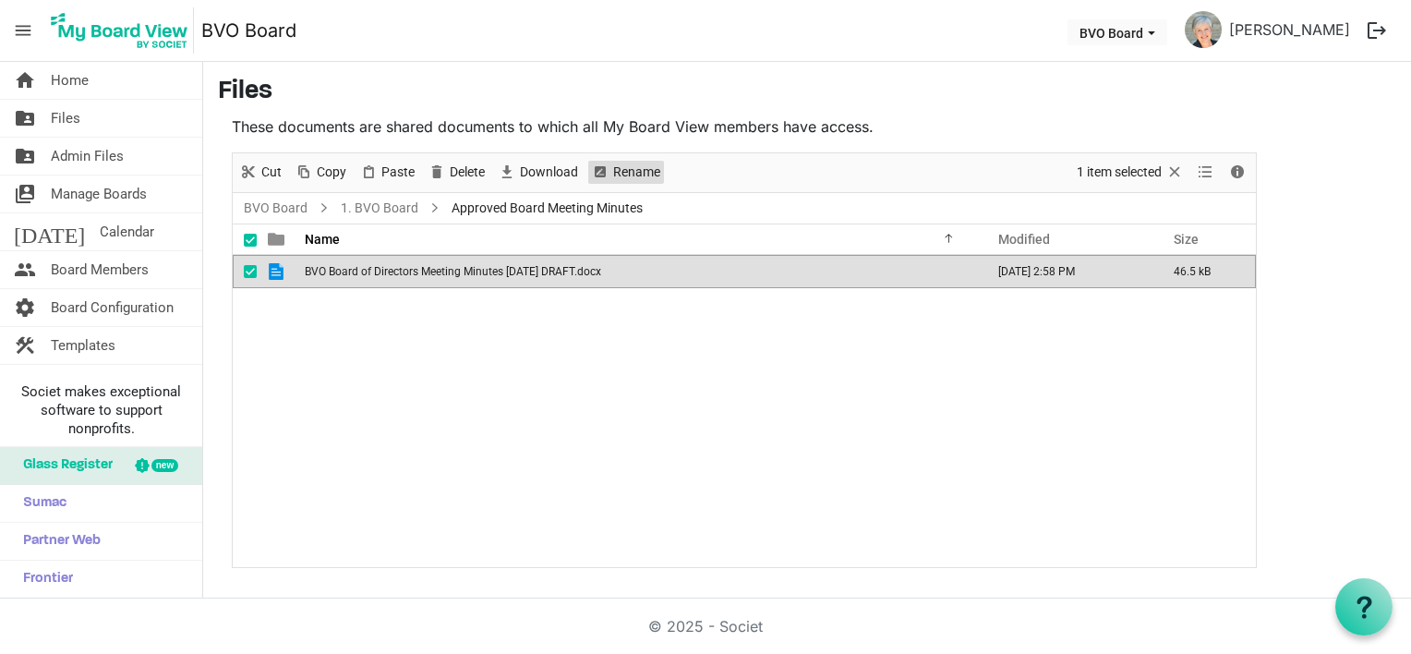
click at [652, 170] on span "Rename" at bounding box center [636, 172] width 51 height 23
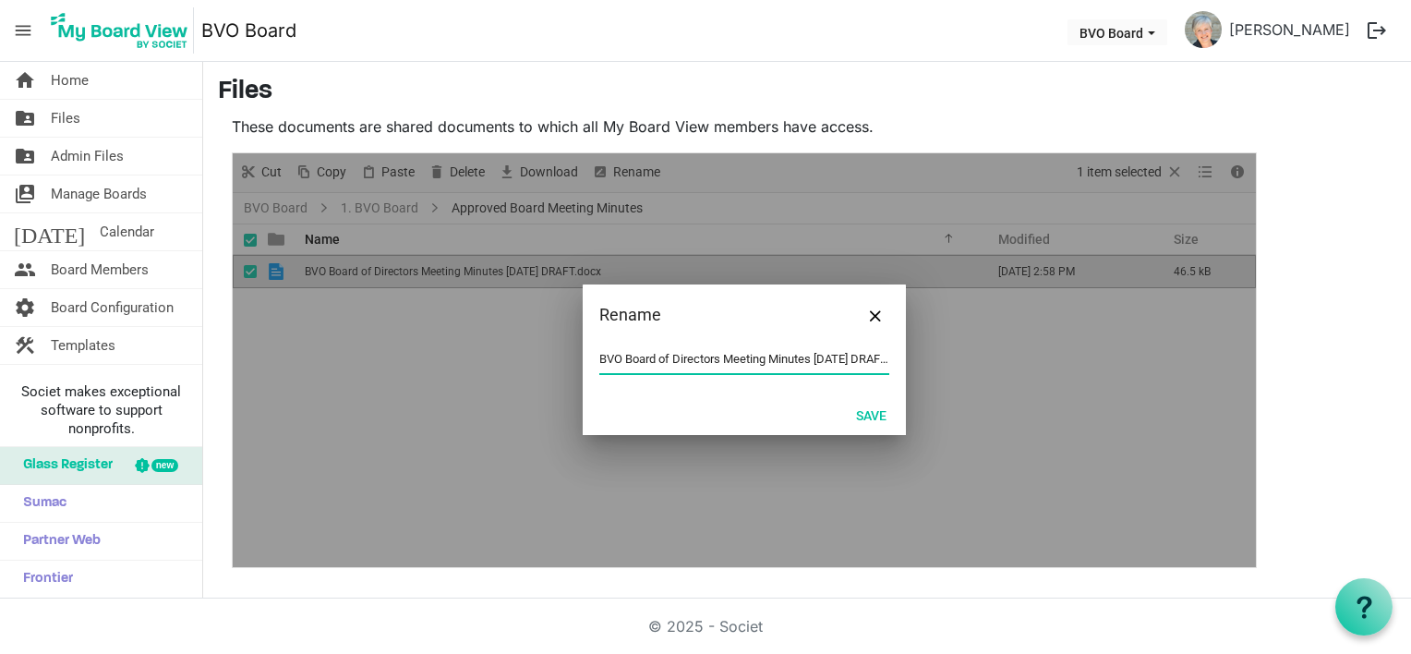
click at [816, 356] on input "BVO Board of Directors Meeting Minutes [DATE] DRAFT.docx" at bounding box center [744, 359] width 290 height 28
click at [860, 352] on input "BVO Board of Directors Meeting Minutes [DATE] DRAFT.docx" at bounding box center [744, 359] width 290 height 28
type input "BVO Board of Directors Meeting Minutes [DATE] Approved.docx"
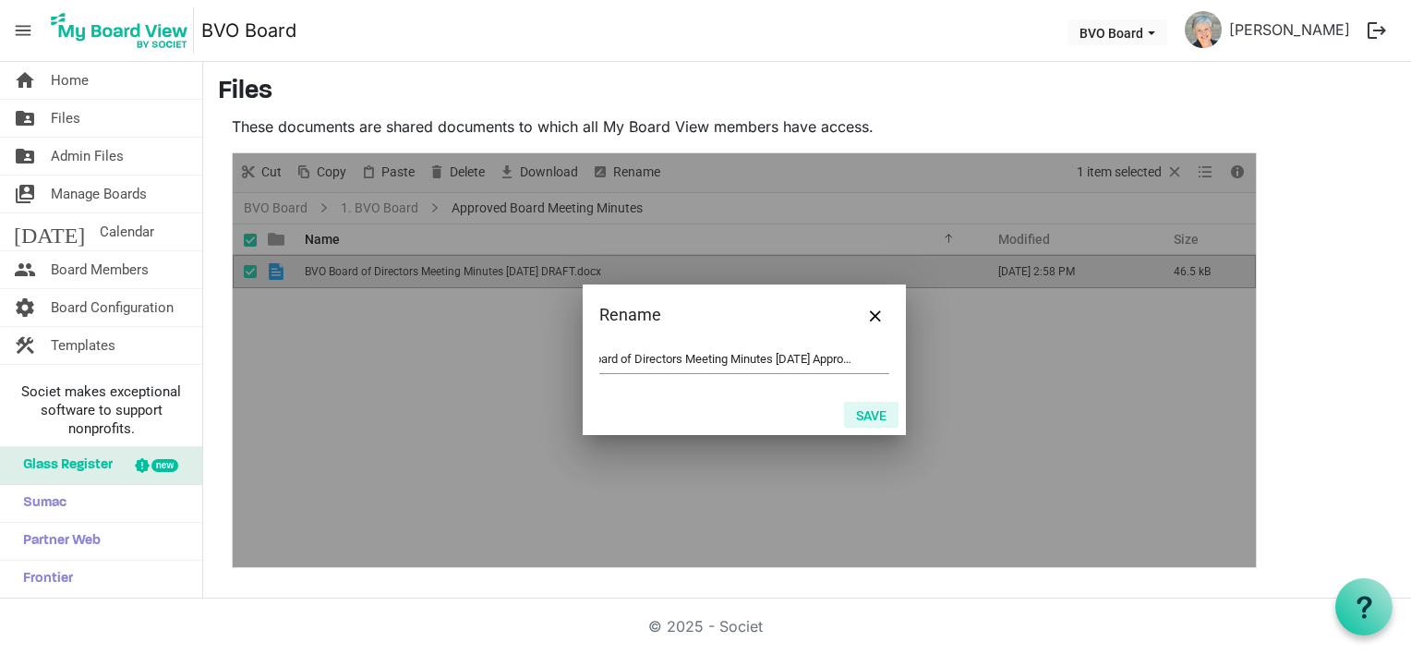
scroll to position [0, 0]
click at [868, 421] on button "Save" at bounding box center [871, 415] width 54 height 26
